Goal: Information Seeking & Learning: Learn about a topic

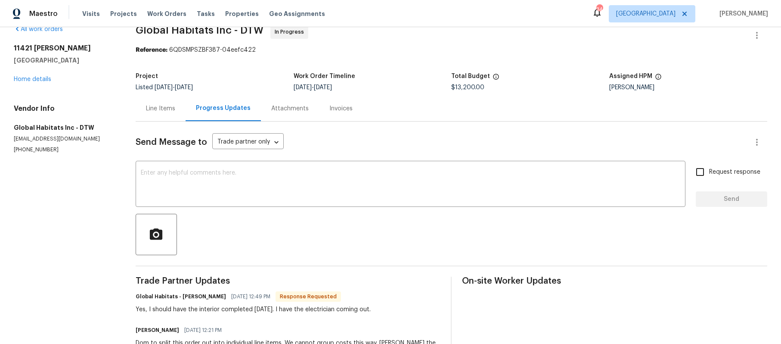
scroll to position [10, 0]
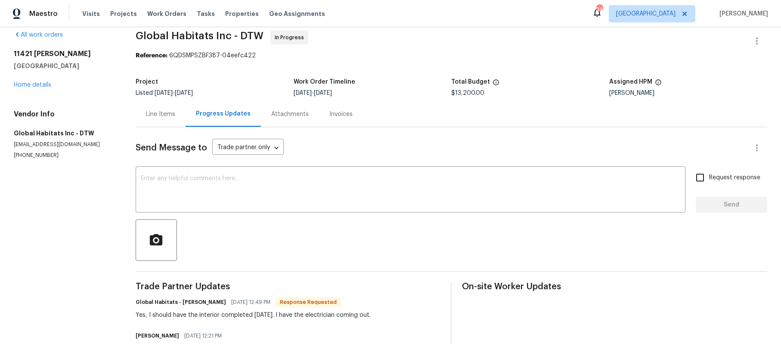
click at [175, 118] on div "Line Items" at bounding box center [160, 114] width 29 height 9
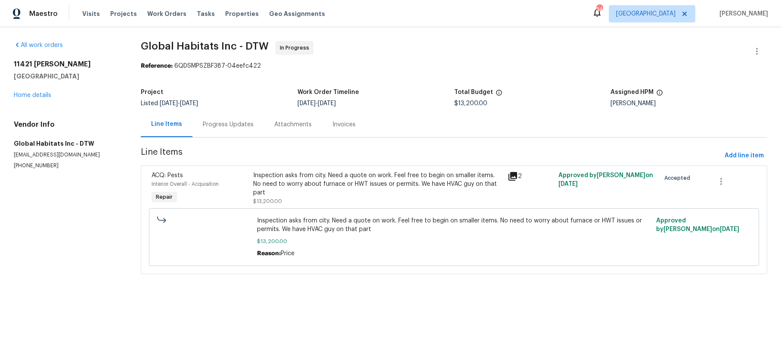
scroll to position [1, 0]
click at [372, 197] on div "Inspection asks from city. Need a quote on work. Feel free to begin on smaller …" at bounding box center [377, 184] width 249 height 26
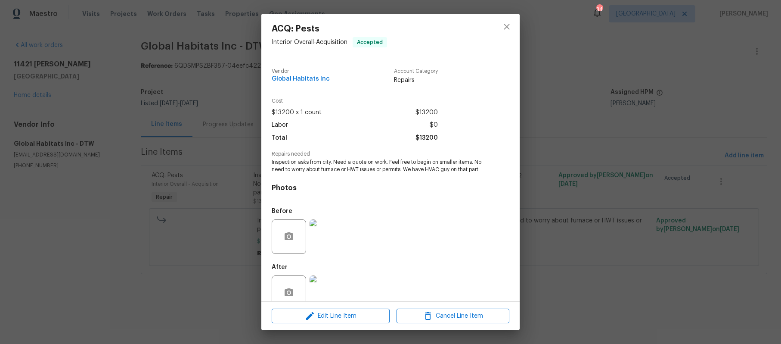
click at [211, 207] on div "ACQ: Pests Interior Overall - Acquisition Accepted Vendor Global Habitats Inc A…" at bounding box center [390, 172] width 781 height 344
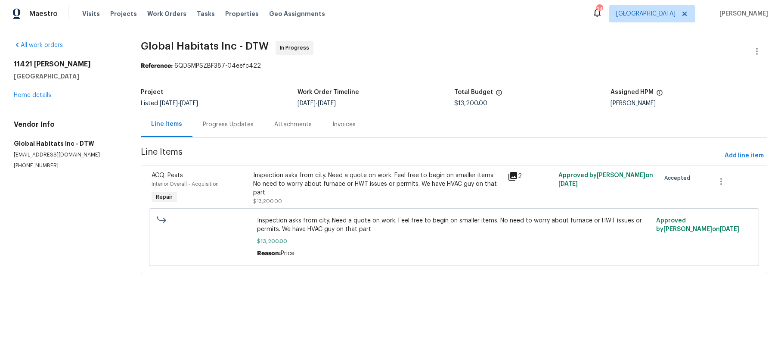
click at [508, 181] on icon at bounding box center [513, 176] width 10 height 10
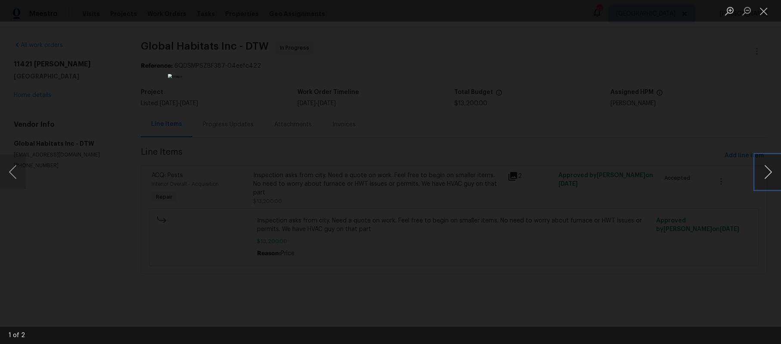
click at [766, 166] on button "Next image" at bounding box center [768, 172] width 26 height 34
click at [609, 184] on div "Lightbox" at bounding box center [390, 172] width 781 height 344
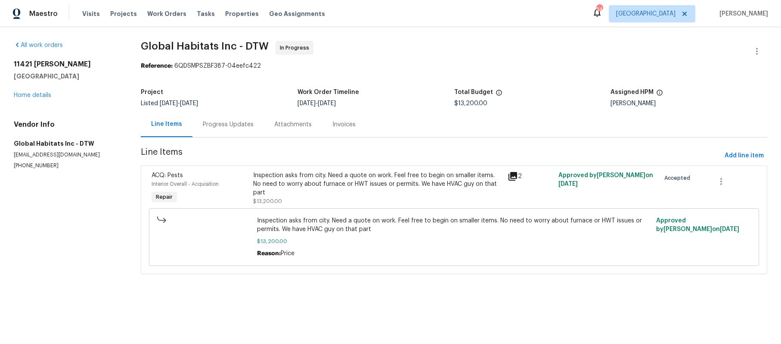
click at [231, 129] on div "Progress Updates" at bounding box center [228, 124] width 51 height 9
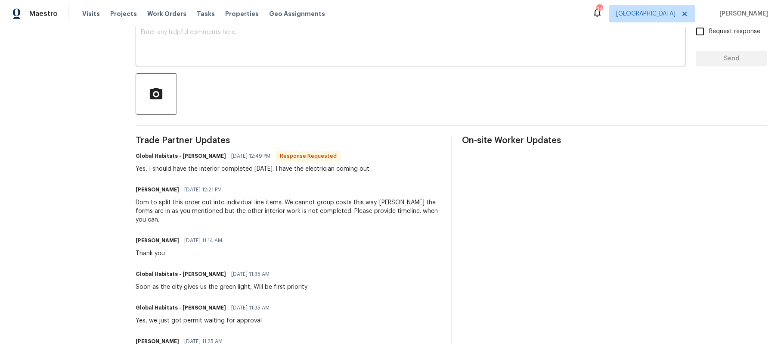
scroll to position [55, 0]
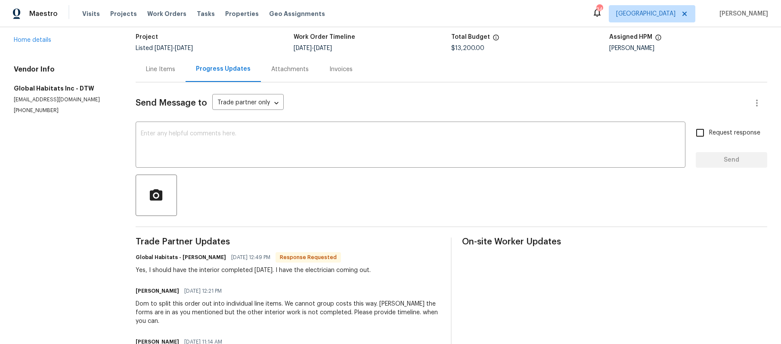
click at [353, 74] on div "Invoices" at bounding box center [340, 69] width 23 height 9
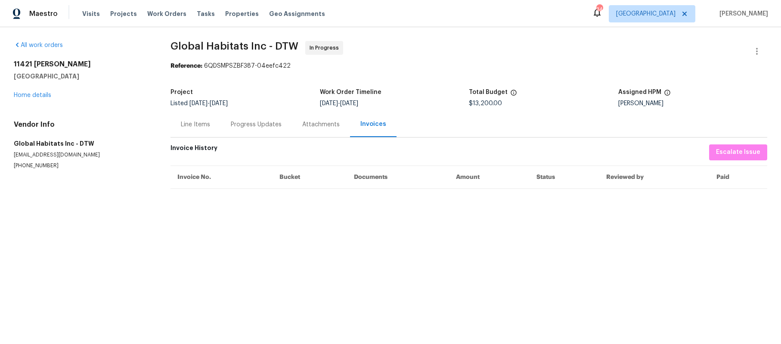
click at [274, 129] on div "Progress Updates" at bounding box center [256, 124] width 51 height 9
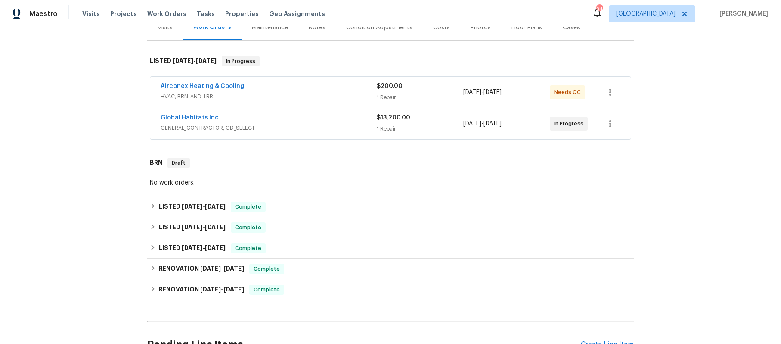
scroll to position [127, 0]
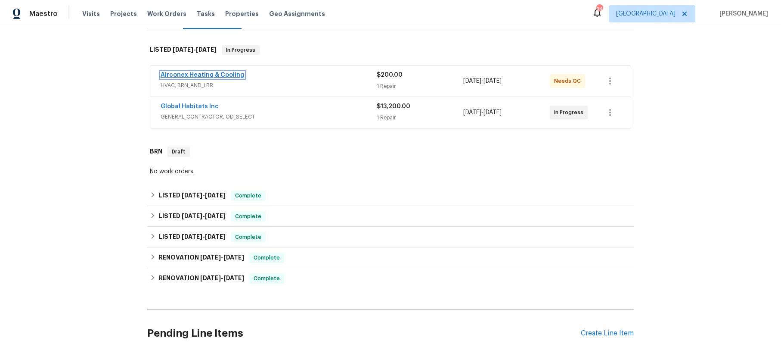
click at [198, 78] on link "Airconex Heating & Cooling" at bounding box center [203, 75] width 84 height 6
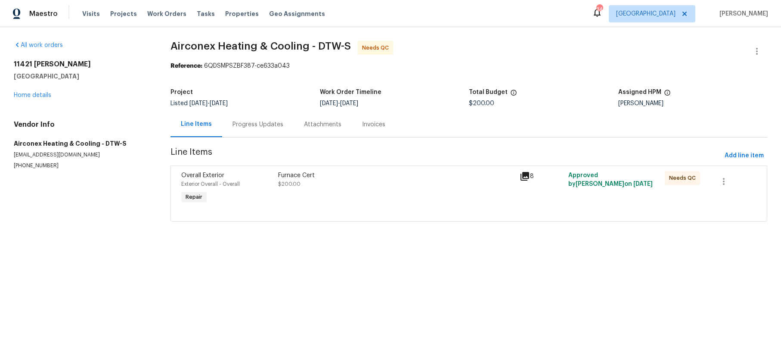
click at [524, 180] on icon at bounding box center [524, 176] width 9 height 9
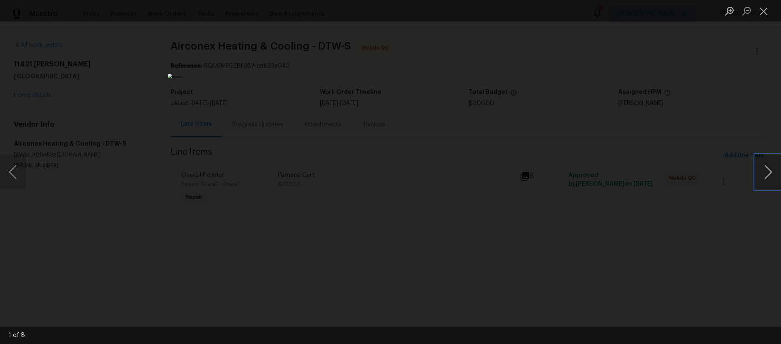
click at [767, 173] on button "Next image" at bounding box center [768, 172] width 26 height 34
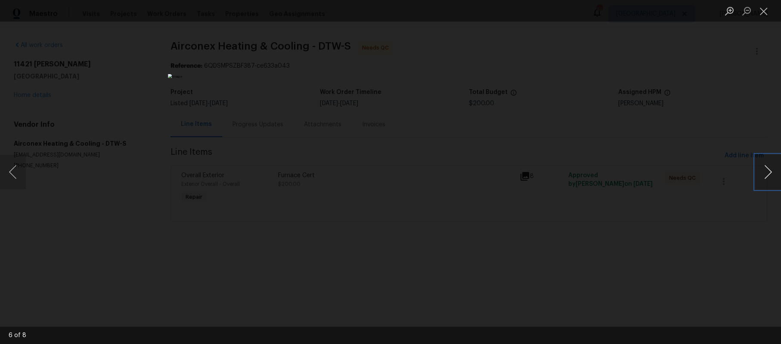
click at [767, 173] on button "Next image" at bounding box center [768, 172] width 26 height 34
click at [768, 173] on button "Next image" at bounding box center [768, 172] width 26 height 34
click at [762, 11] on button "Close lightbox" at bounding box center [763, 10] width 17 height 15
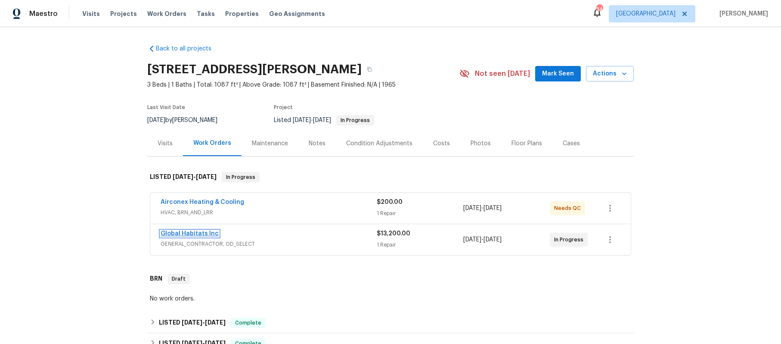
click at [194, 236] on link "Global Habitats Inc" at bounding box center [190, 233] width 58 height 6
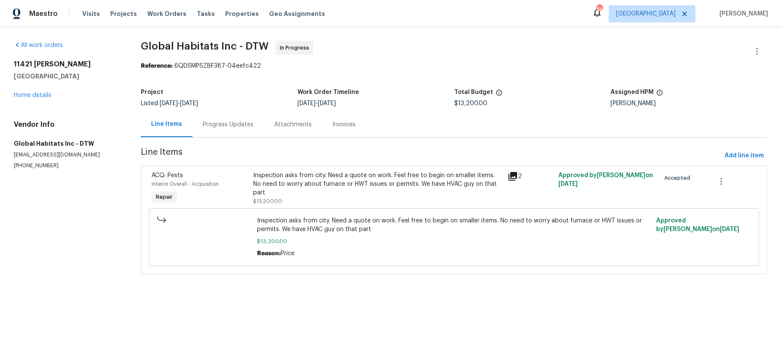
scroll to position [1, 0]
click at [250, 129] on div "Progress Updates" at bounding box center [228, 124] width 51 height 9
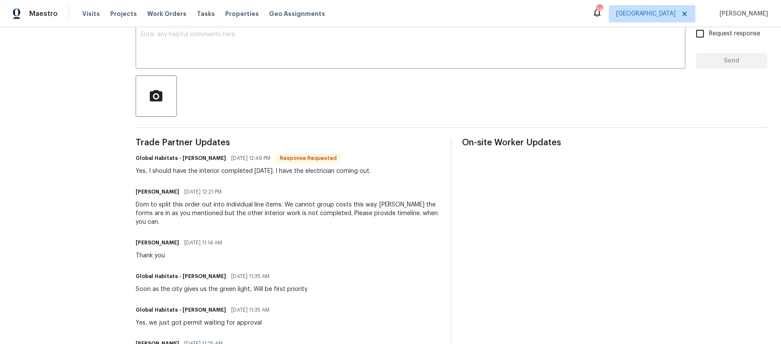
scroll to position [198, 0]
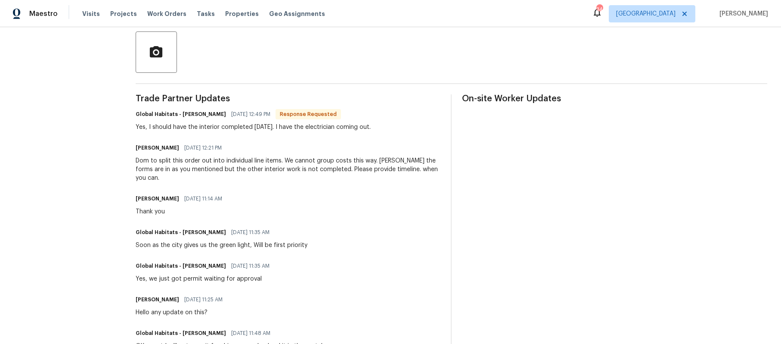
click at [273, 182] on div "Dom to split this order out into individual line items. We cannot group costs t…" at bounding box center [288, 169] width 305 height 26
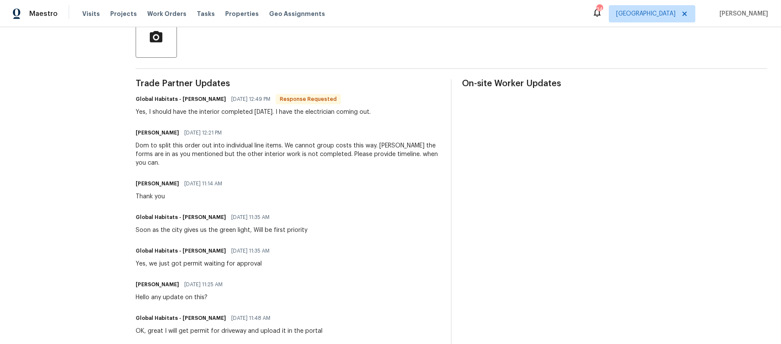
scroll to position [202, 0]
